Goal: Task Accomplishment & Management: Complete application form

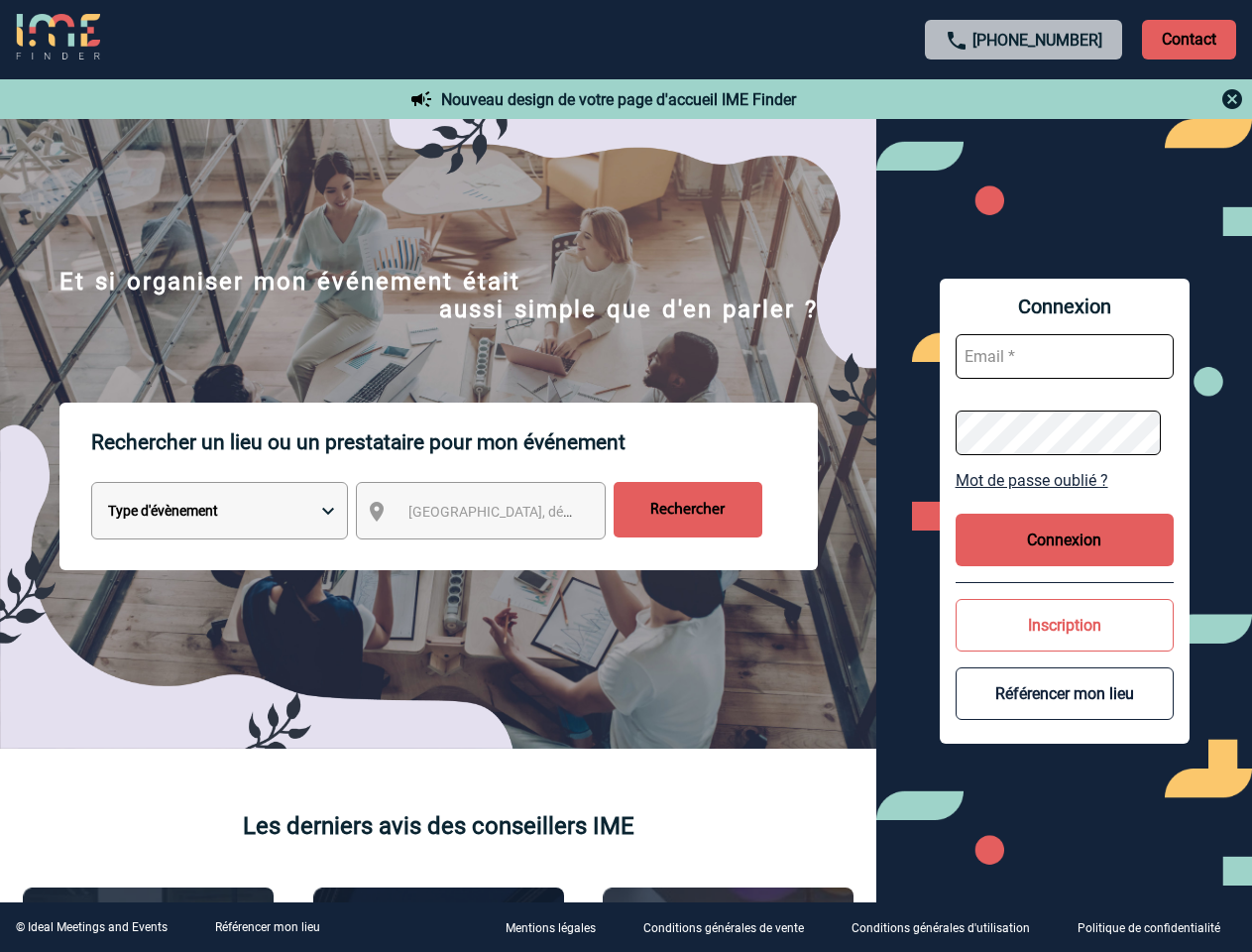
click at [626, 476] on p "Rechercher un lieu ou un prestataire pour mon événement" at bounding box center [454, 442] width 727 height 79
click at [1189, 39] on p "Contact" at bounding box center [1189, 40] width 94 height 40
click at [1024, 99] on div at bounding box center [1024, 99] width 441 height 24
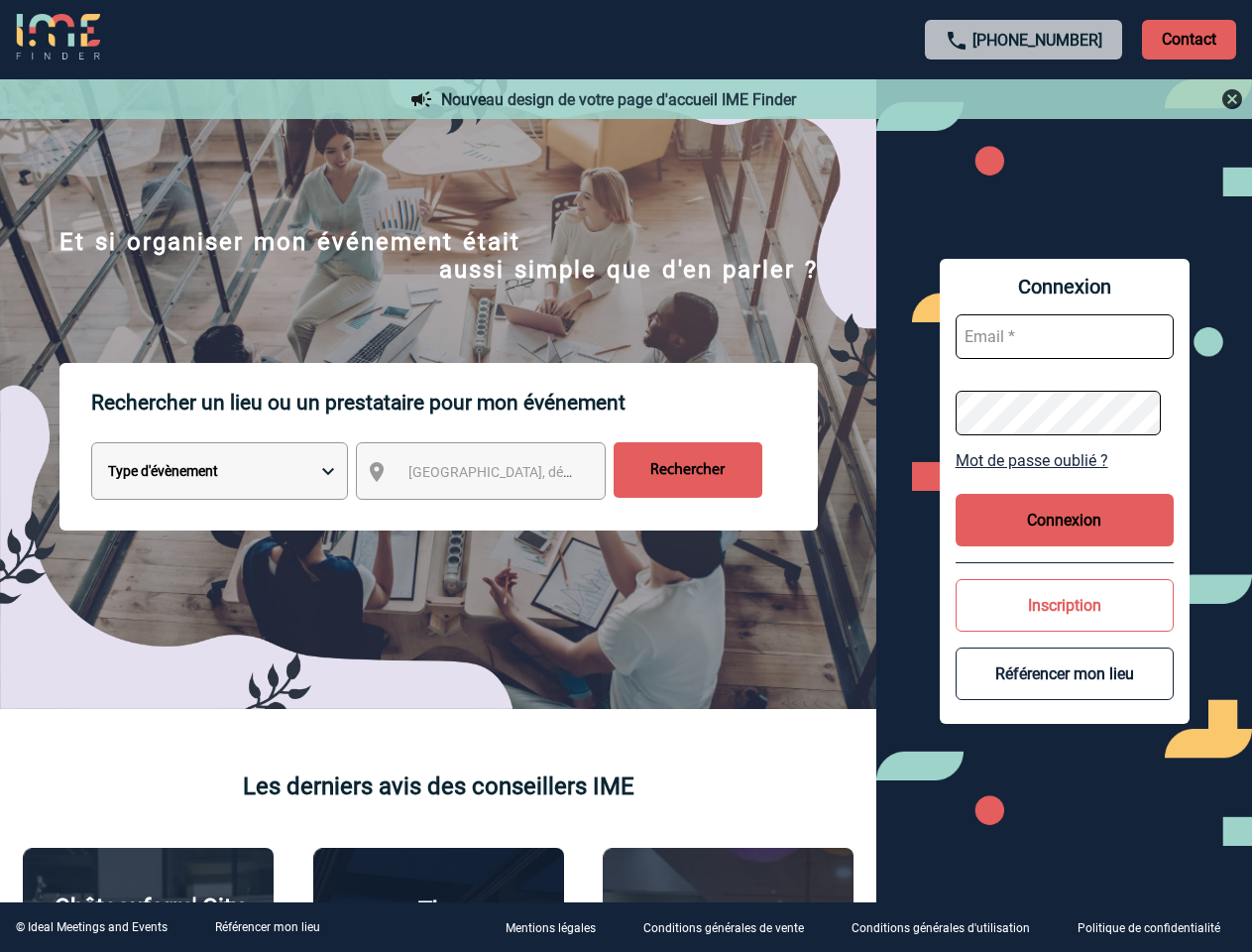
click at [499, 515] on div at bounding box center [555, 422] width 1111 height 845
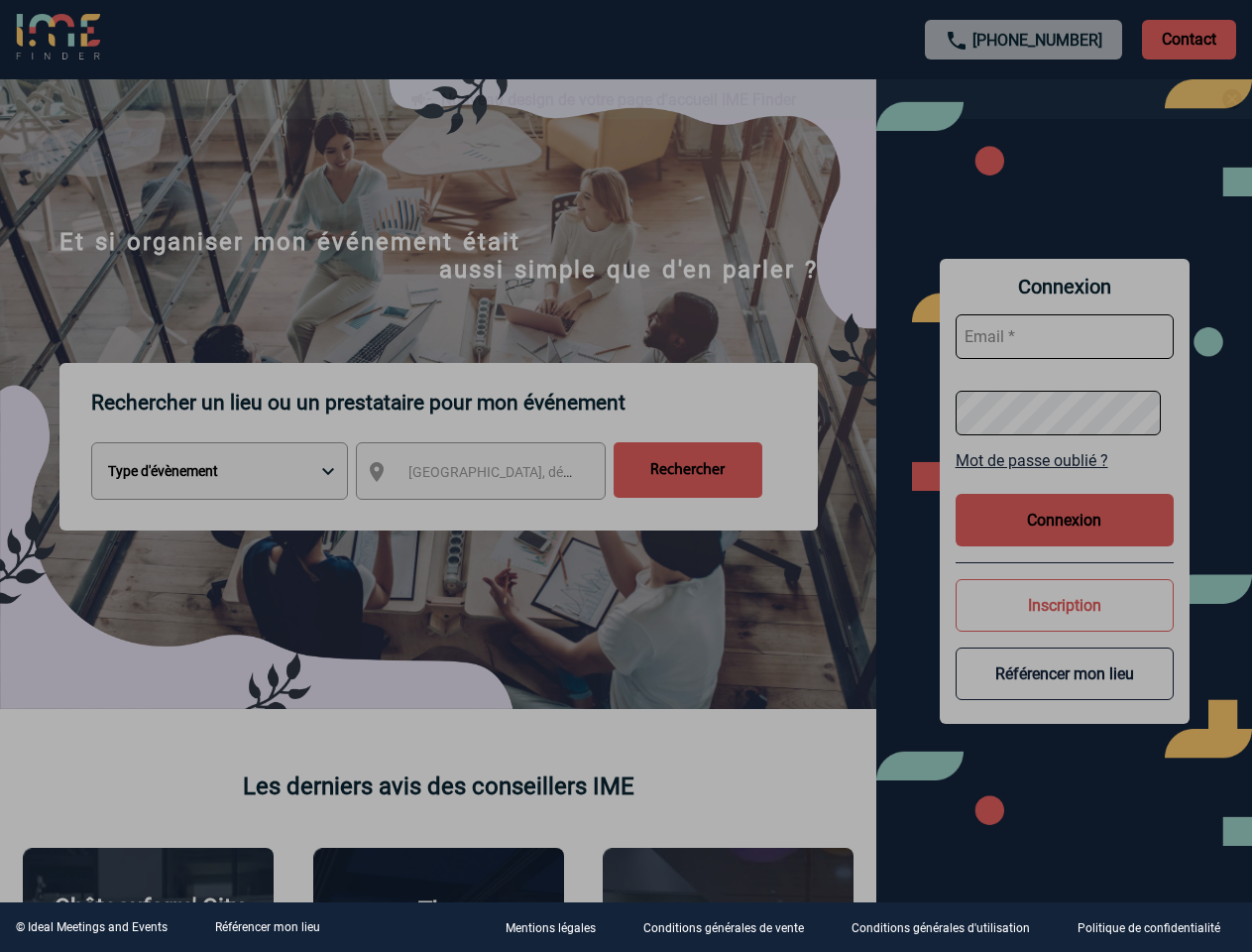
click at [1065, 480] on div at bounding box center [626, 476] width 1252 height 952
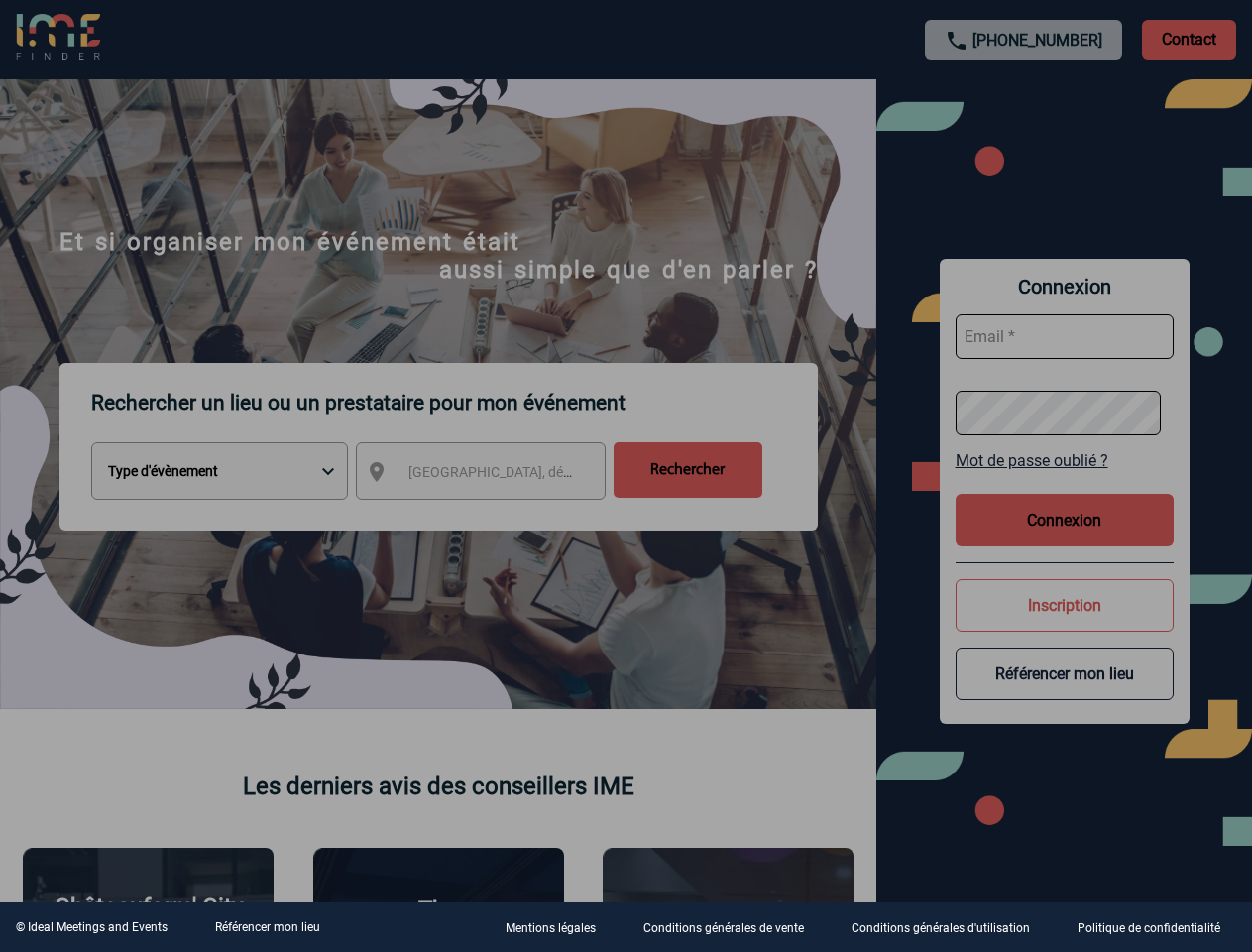
click at [1065, 539] on div at bounding box center [626, 476] width 1252 height 952
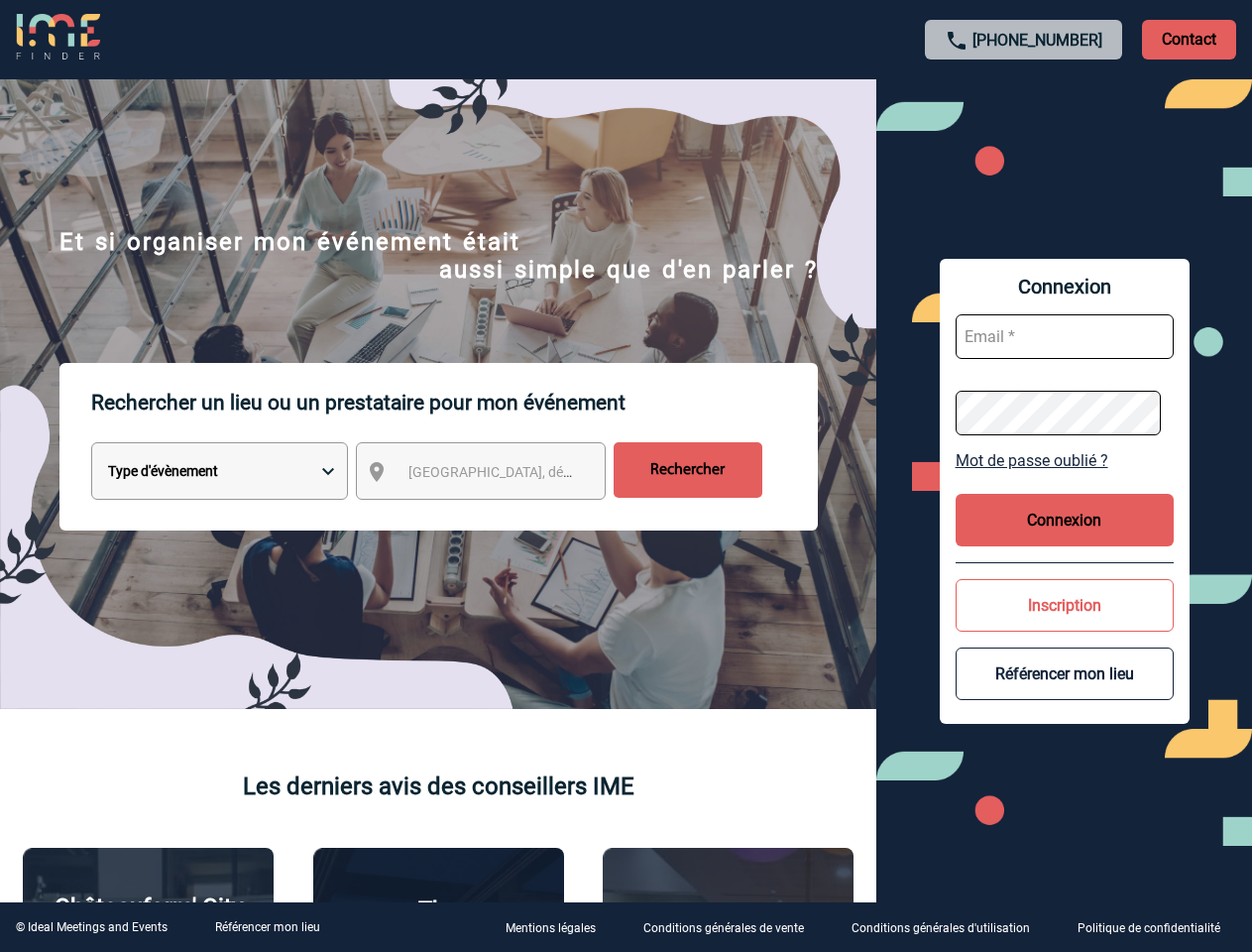
click at [1065, 625] on button "Inscription" at bounding box center [1065, 605] width 218 height 53
click at [1065, 693] on div at bounding box center [626, 476] width 1252 height 952
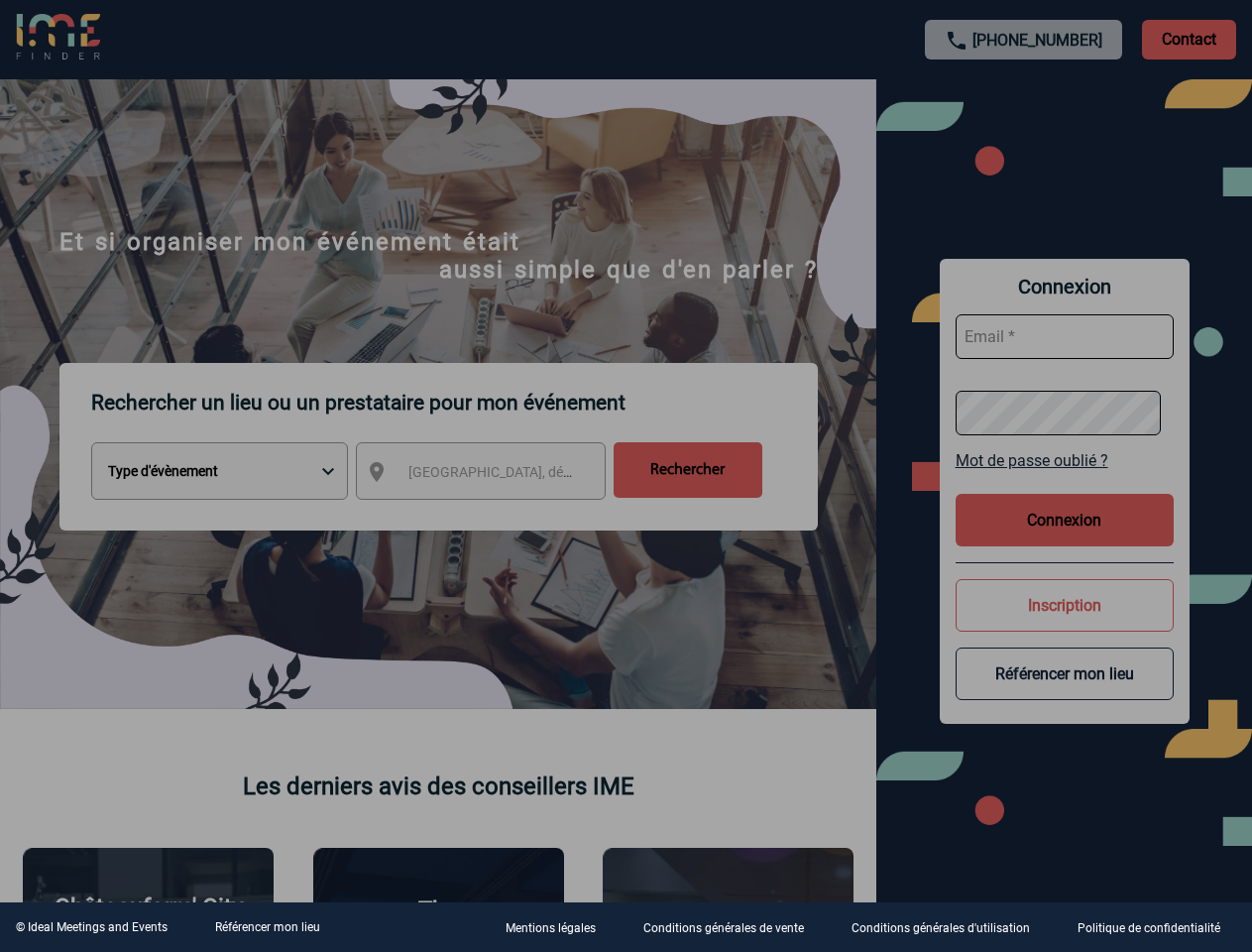
click at [267, 927] on link "Référencer mon lieu" at bounding box center [267, 927] width 105 height 14
